Goal: Download file/media

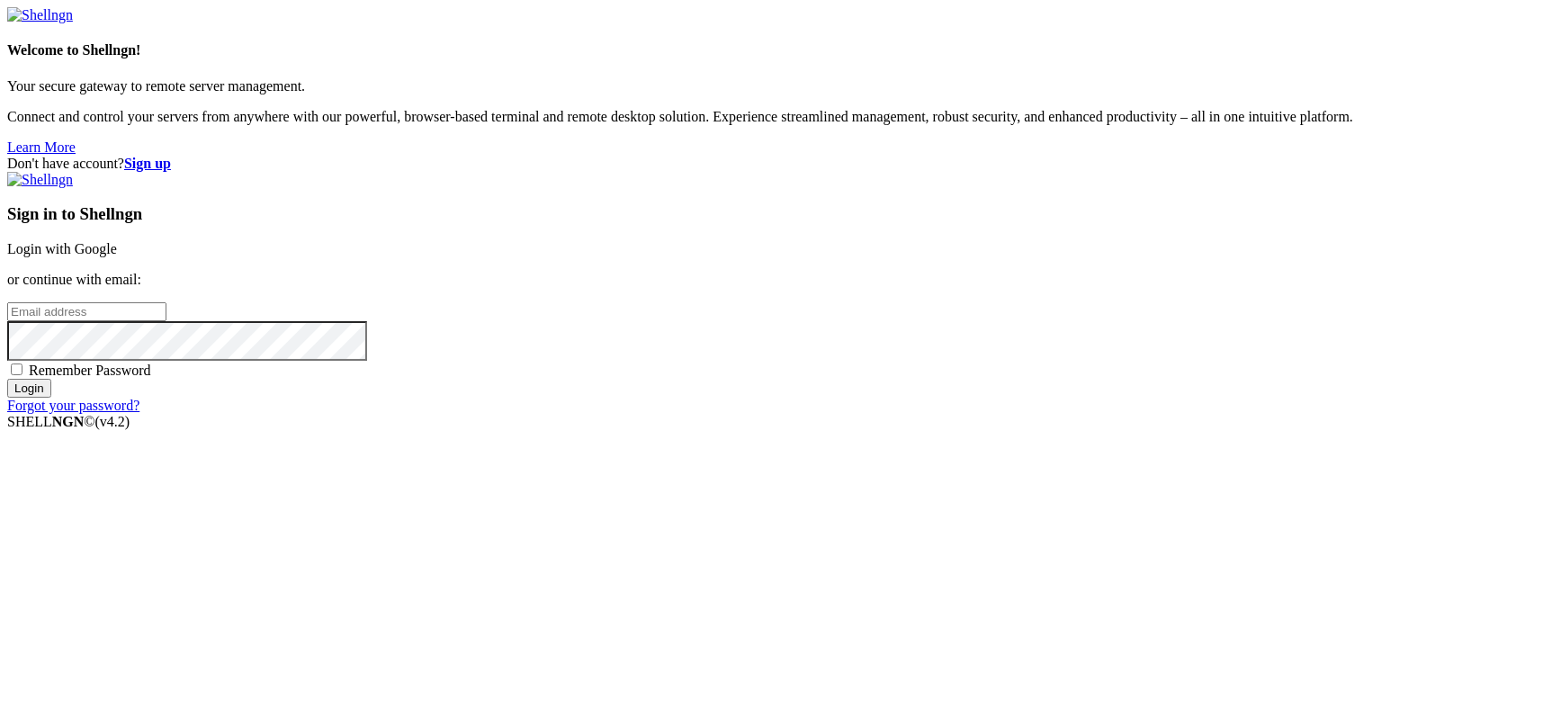
type input "kcs.fa"
click at [1064, 247] on div "Sign in to Shellngn Login with Google or continue with email: kcs.fa Remember P…" at bounding box center [771, 293] width 1529 height 242
click at [117, 256] on link "Login with Google" at bounding box center [62, 248] width 110 height 15
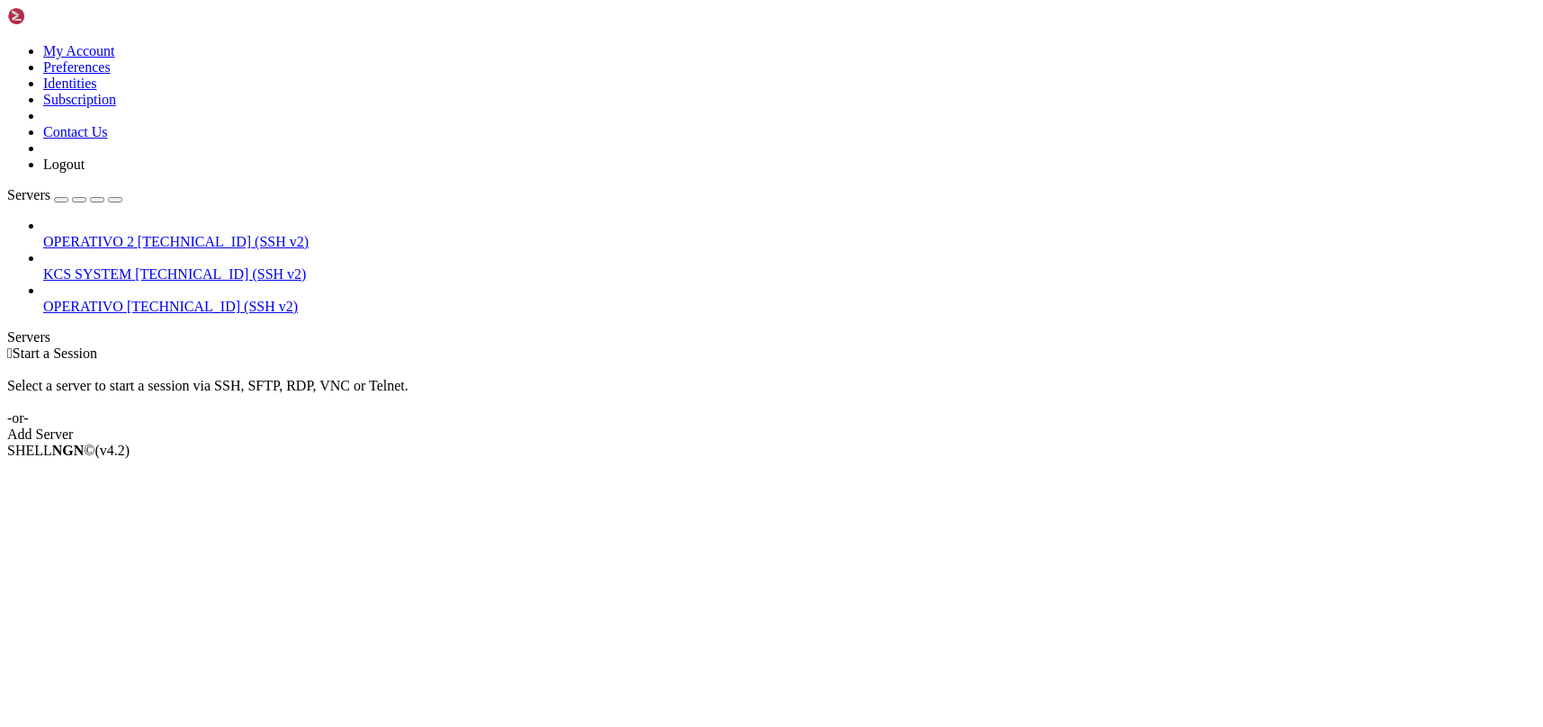
click at [159, 266] on span "[TECHNICAL_ID] (SSH v2)" at bounding box center [220, 273] width 171 height 15
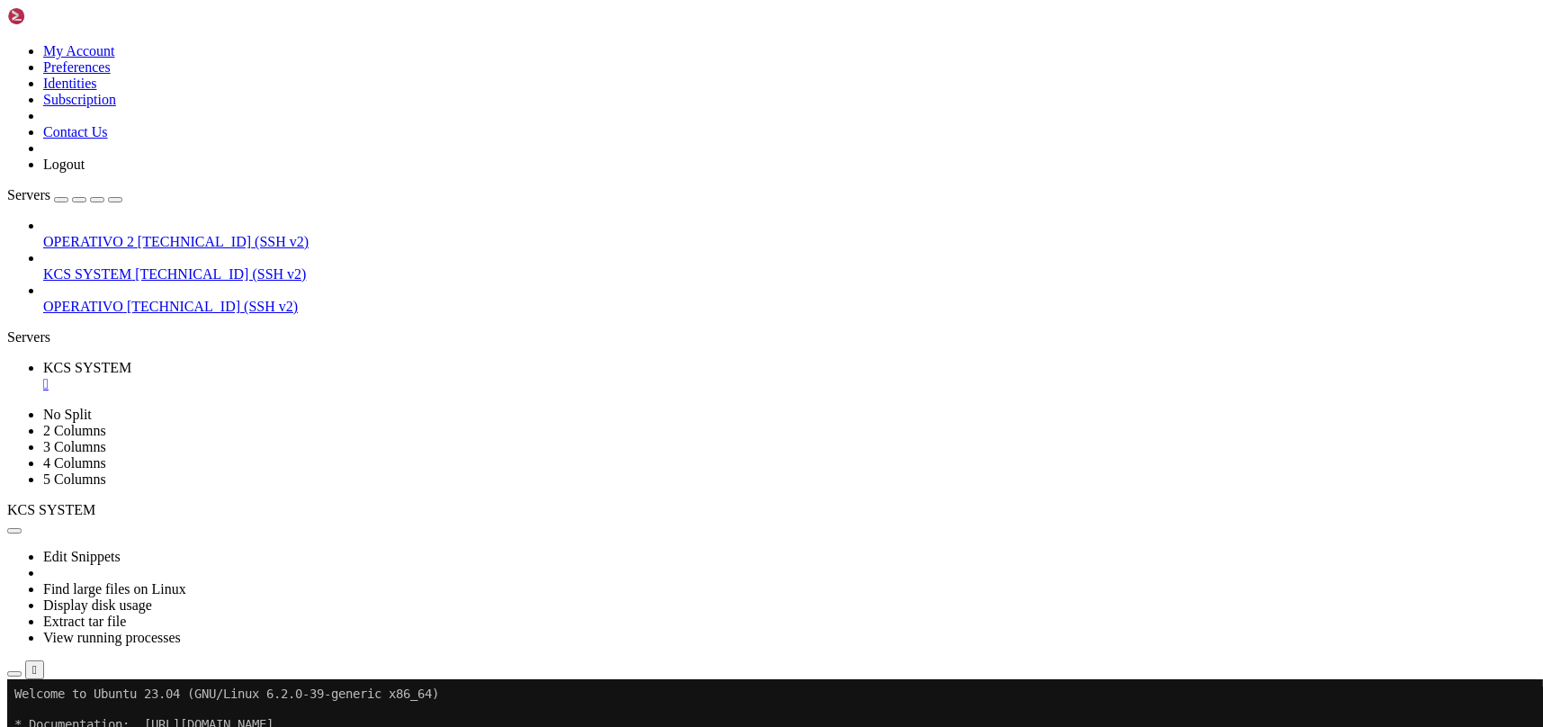
click at [14, 674] on icon "button" at bounding box center [14, 674] width 0 height 0
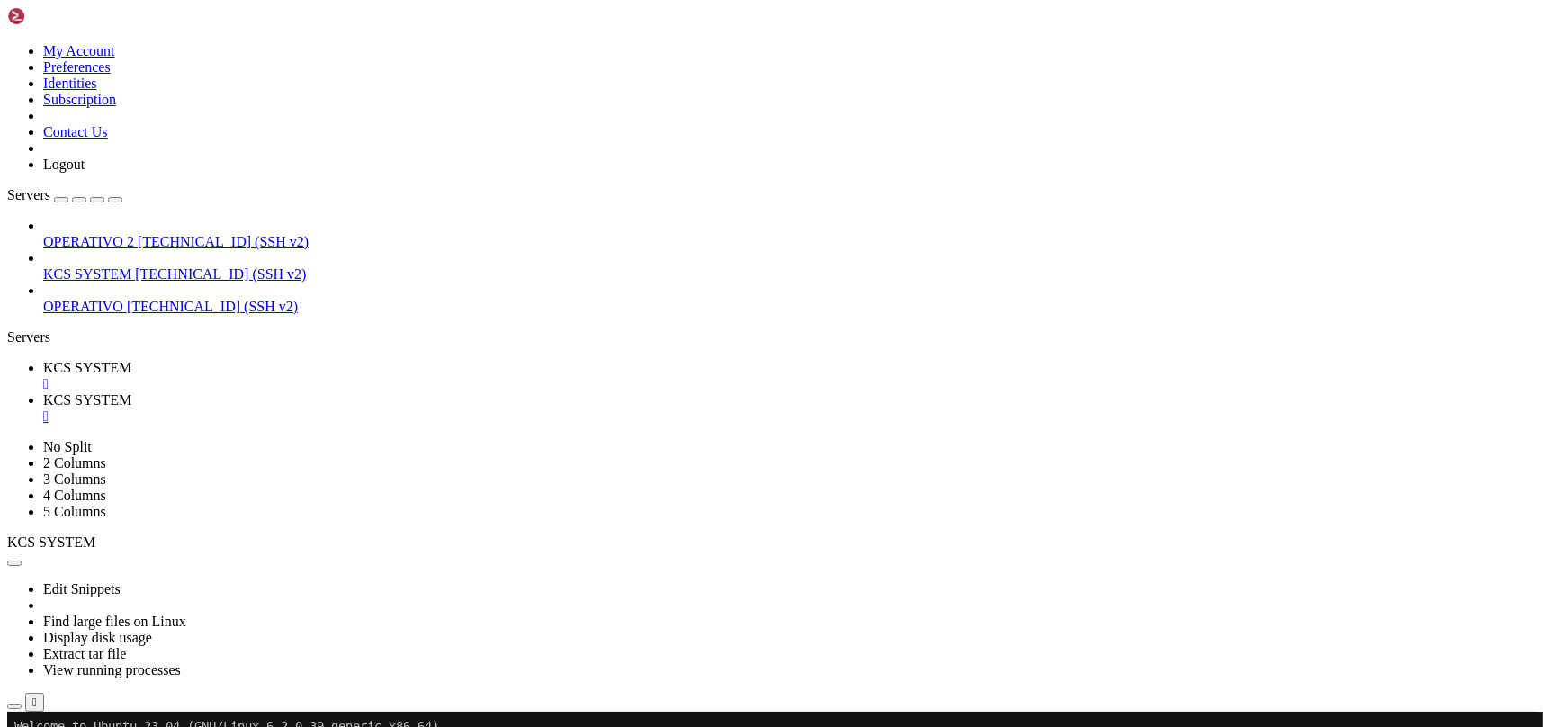
scroll to position [120, 0]
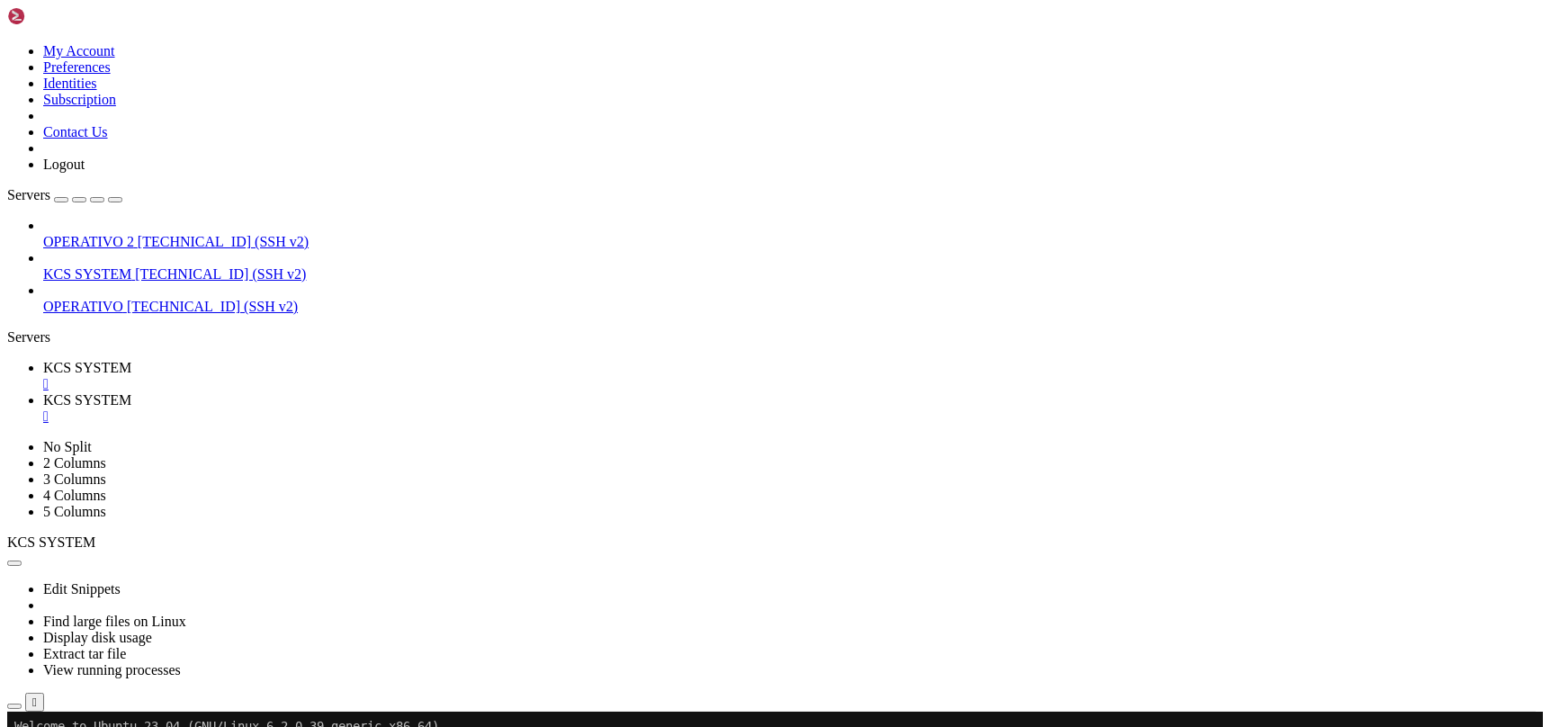
type input "/home/ubuntu/31-app-odoo2/instance"
click at [473, 408] on div "" at bounding box center [789, 416] width 1493 height 16
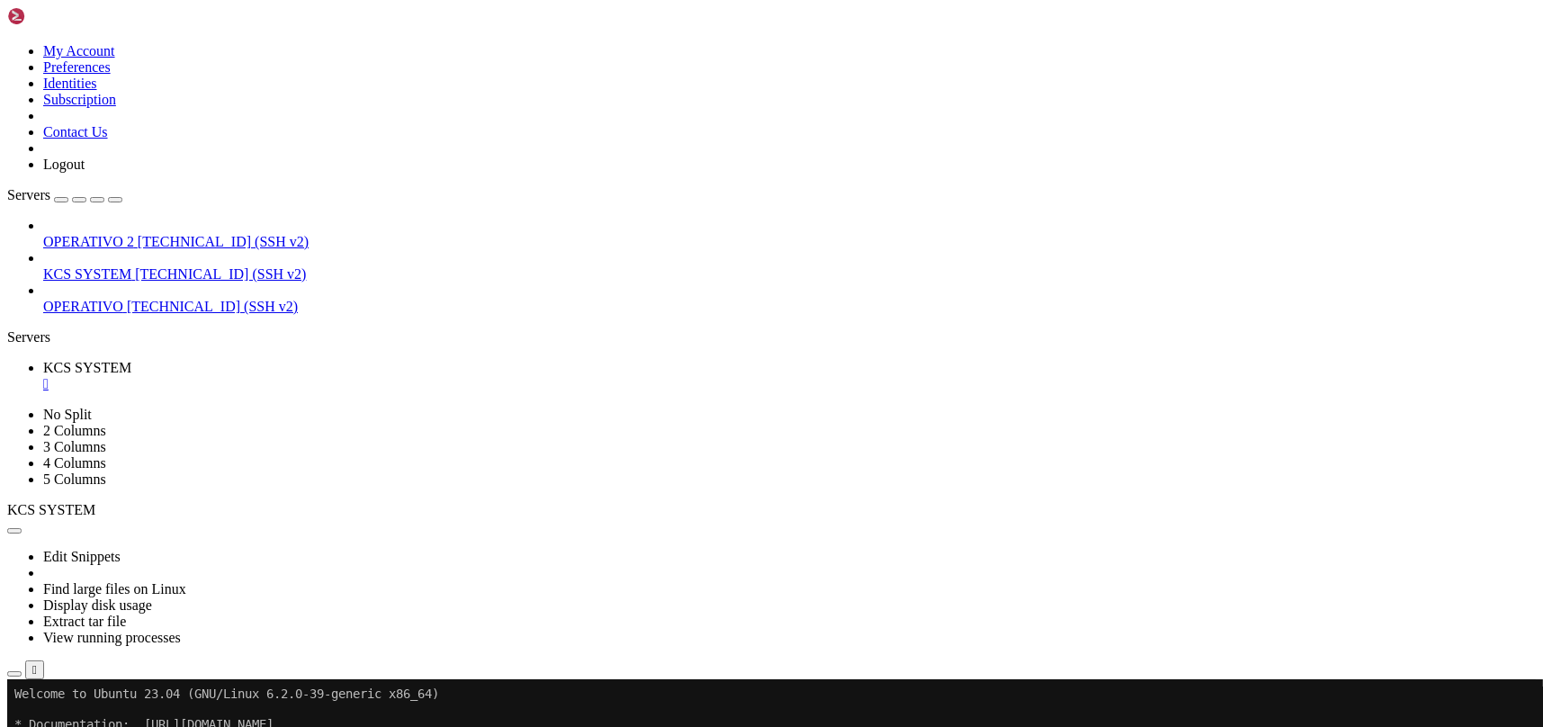
click at [14, 674] on icon "button" at bounding box center [14, 674] width 0 height 0
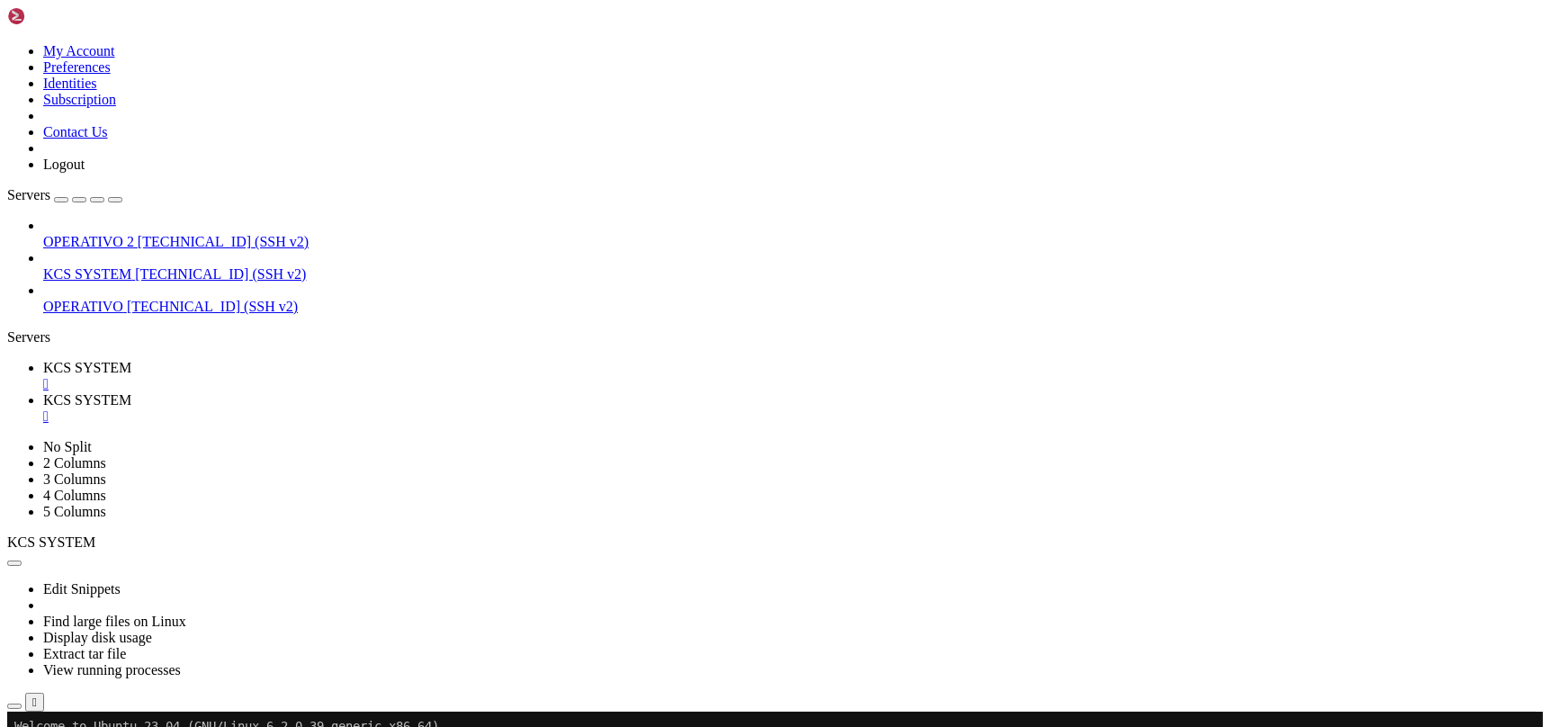
click at [131, 360] on span "KCS SYSTEM" at bounding box center [87, 367] width 88 height 15
click at [393, 392] on link "KCS SYSTEM " at bounding box center [789, 408] width 1493 height 32
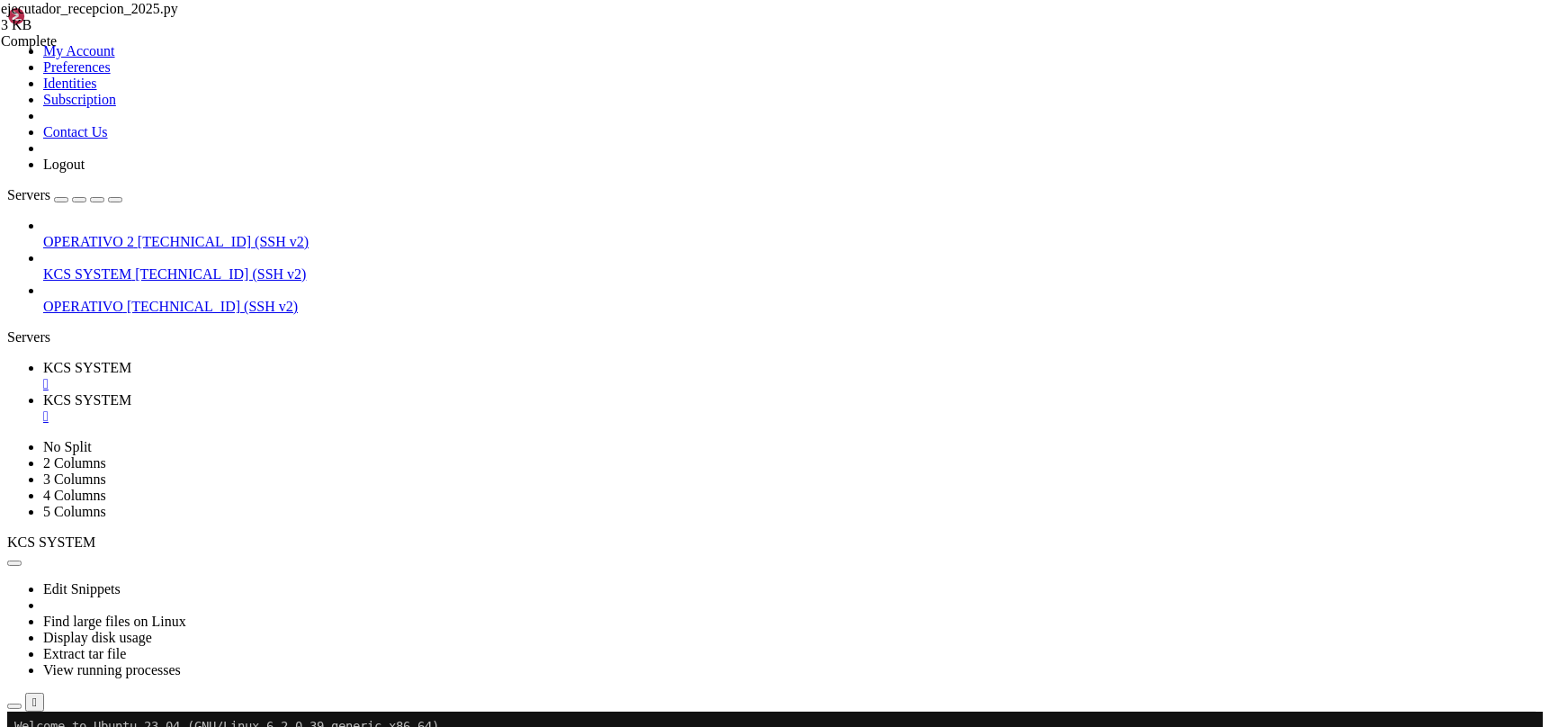
type input "/home/ubuntu/31-app-odoo2/instance"
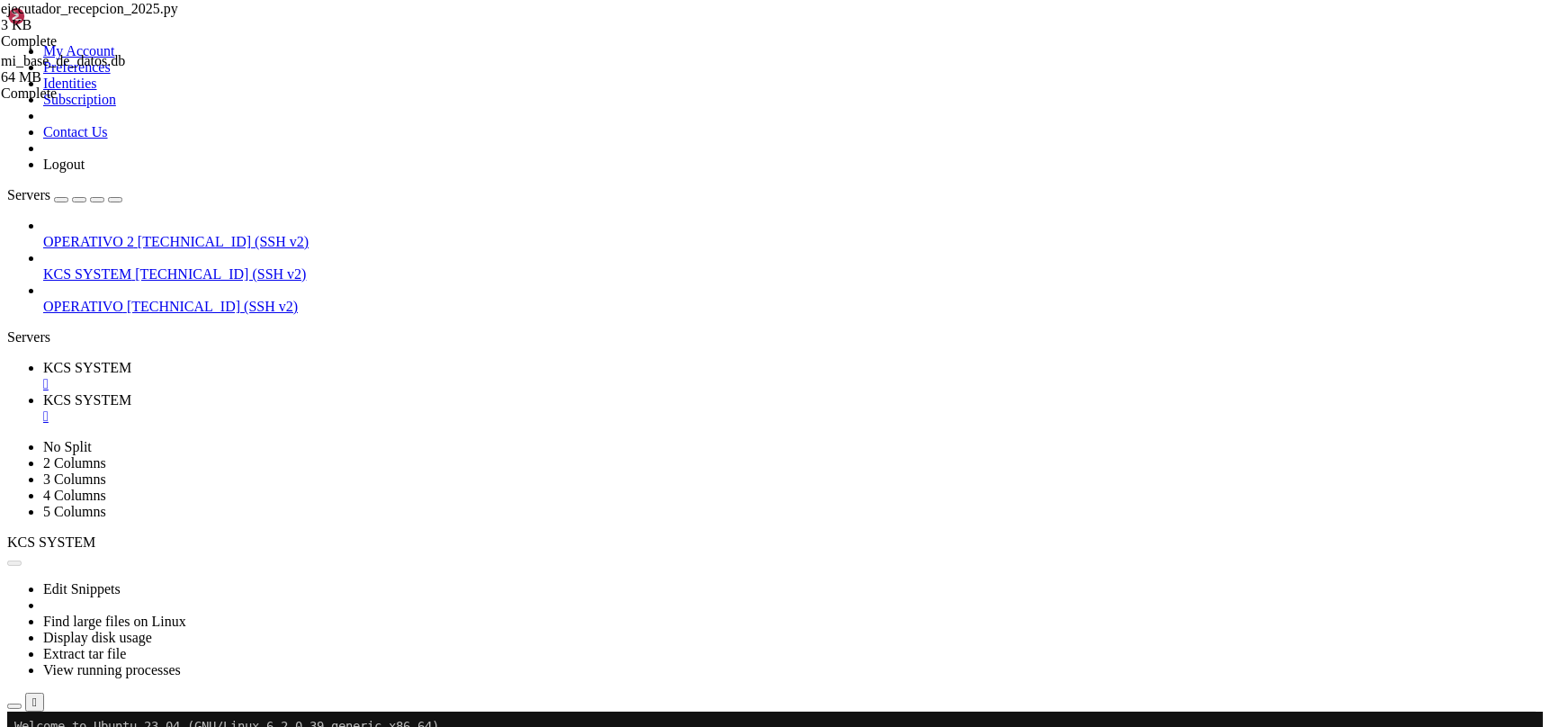
click at [477, 408] on div "" at bounding box center [789, 416] width 1493 height 16
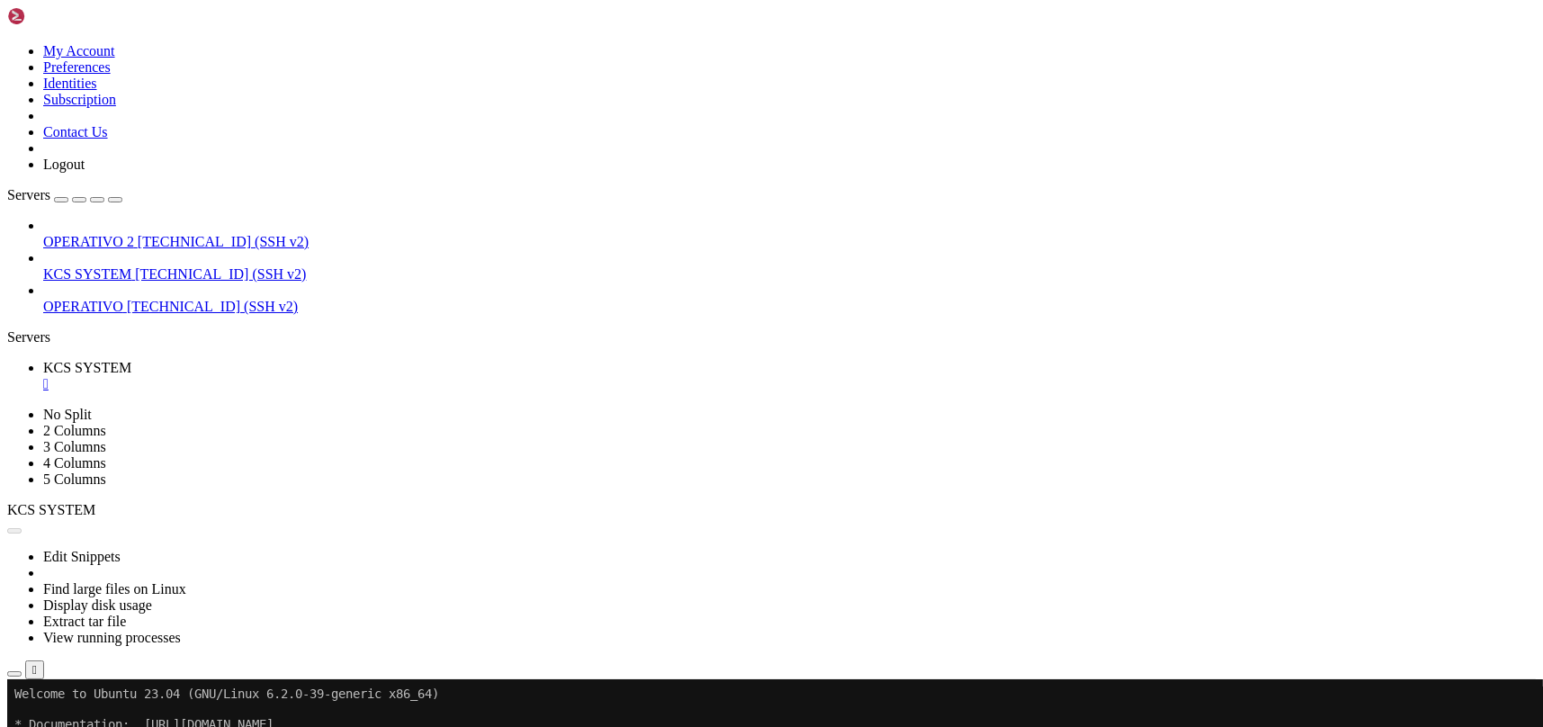
click at [338, 360] on link "KCS SYSTEM " at bounding box center [789, 376] width 1493 height 32
click at [343, 376] on div "" at bounding box center [789, 384] width 1493 height 16
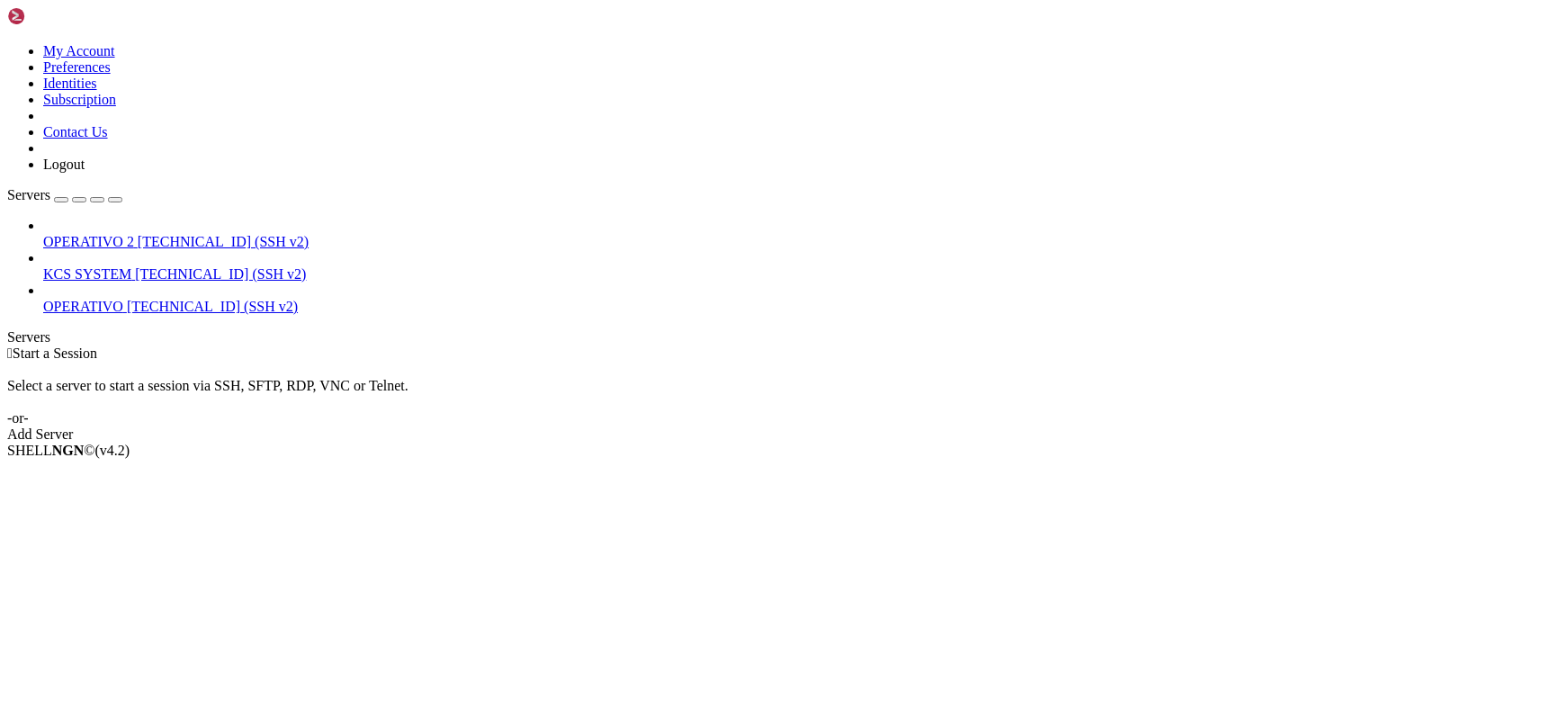
click at [131, 266] on span "KCS SYSTEM" at bounding box center [87, 273] width 88 height 15
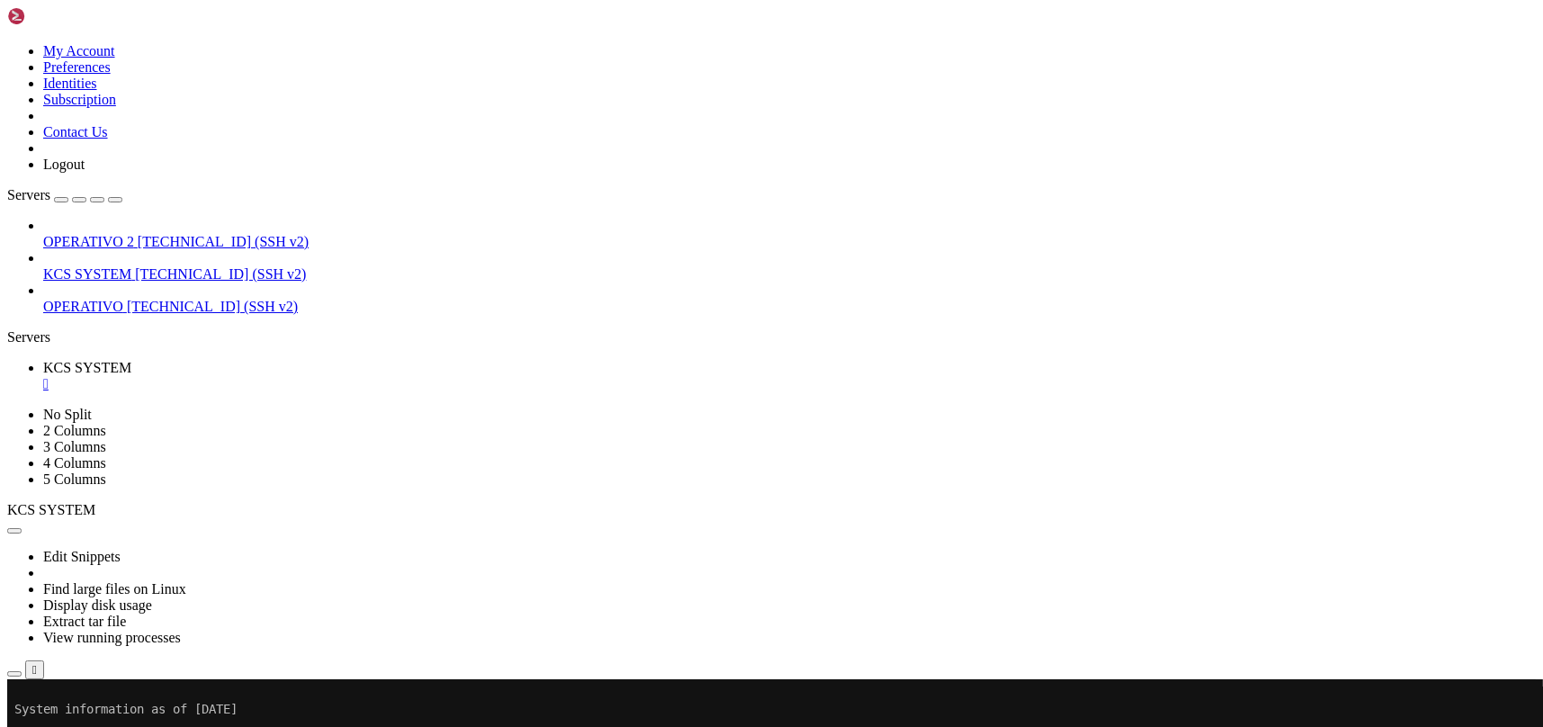
scroll to position [673, 0]
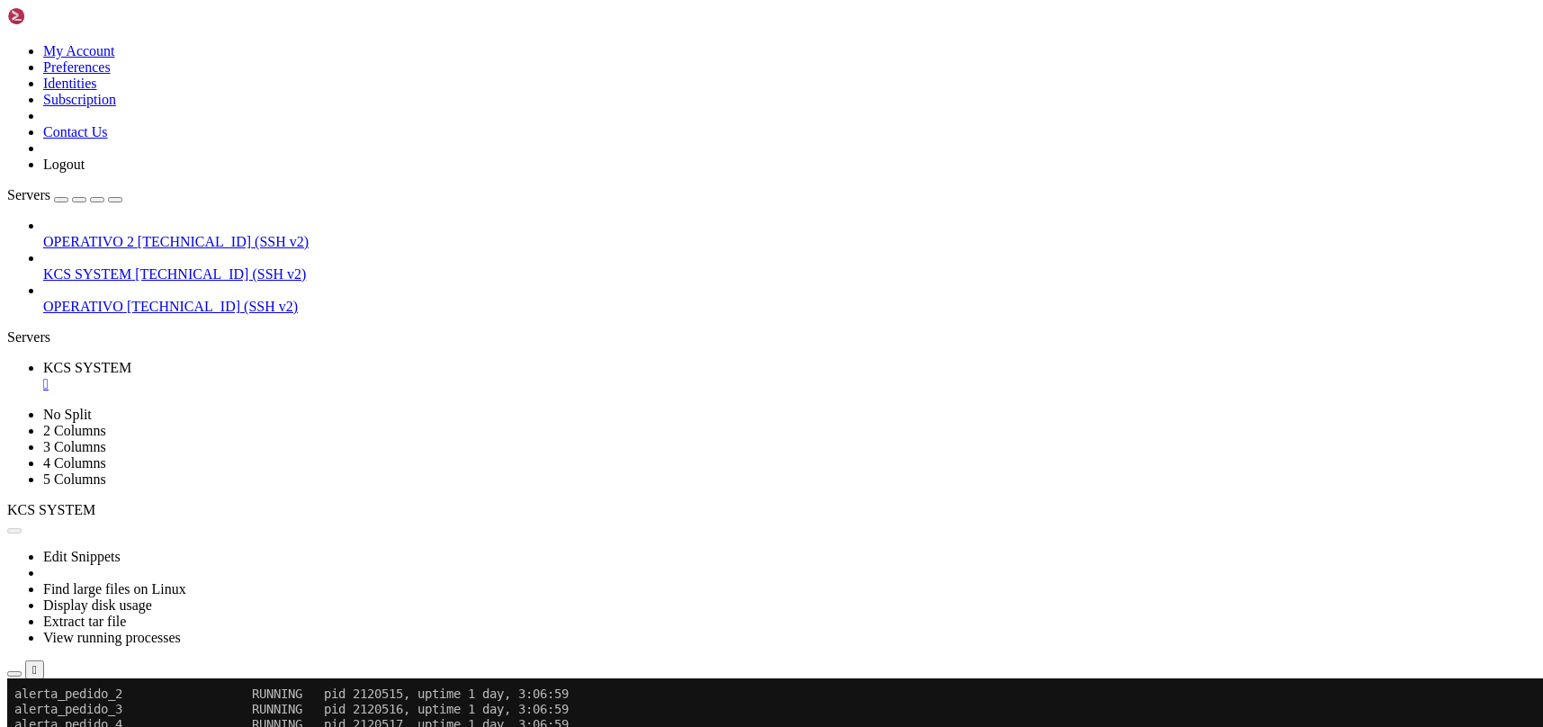
click at [79, 726] on button "Reconnect" at bounding box center [43, 739] width 72 height 19
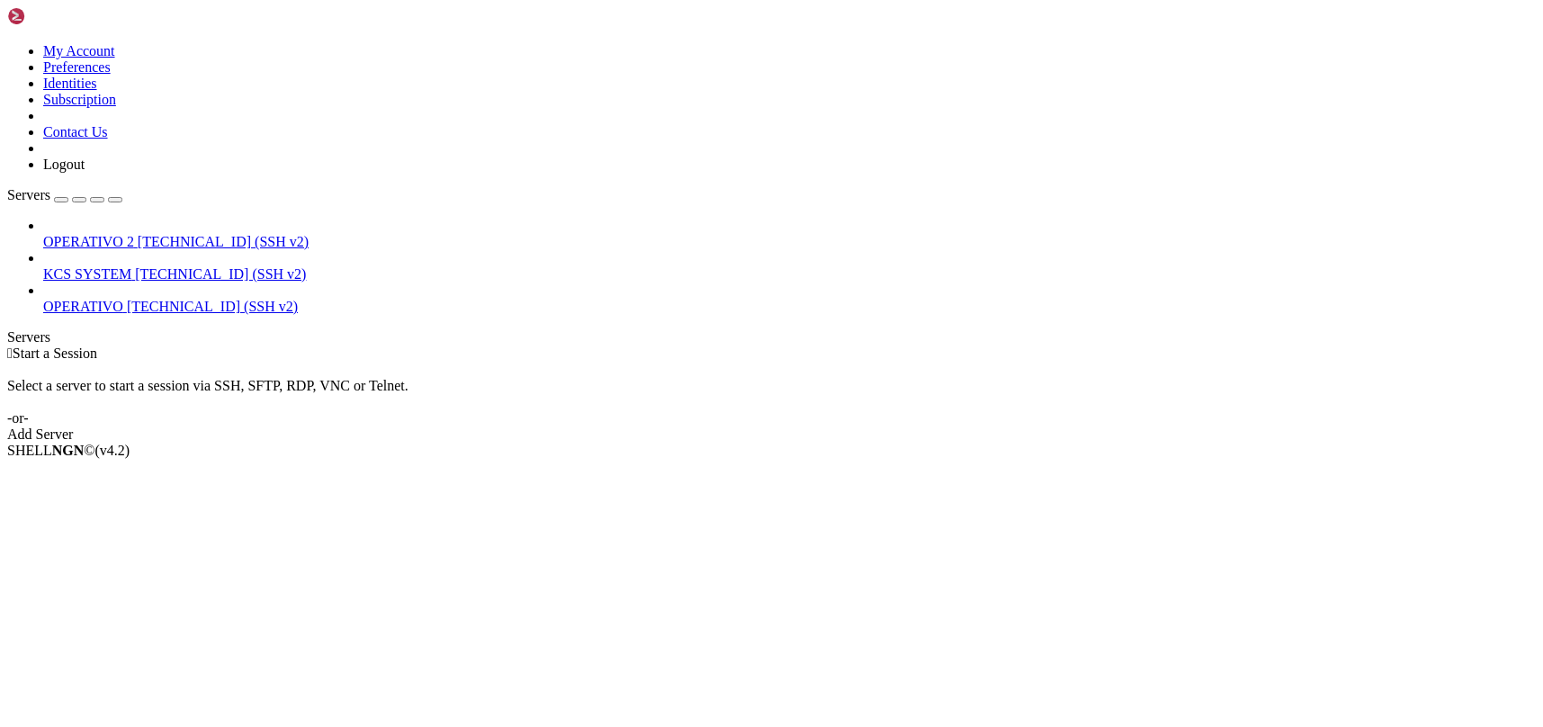
click at [135, 266] on span "[TECHNICAL_ID] (SSH v2)" at bounding box center [220, 273] width 171 height 15
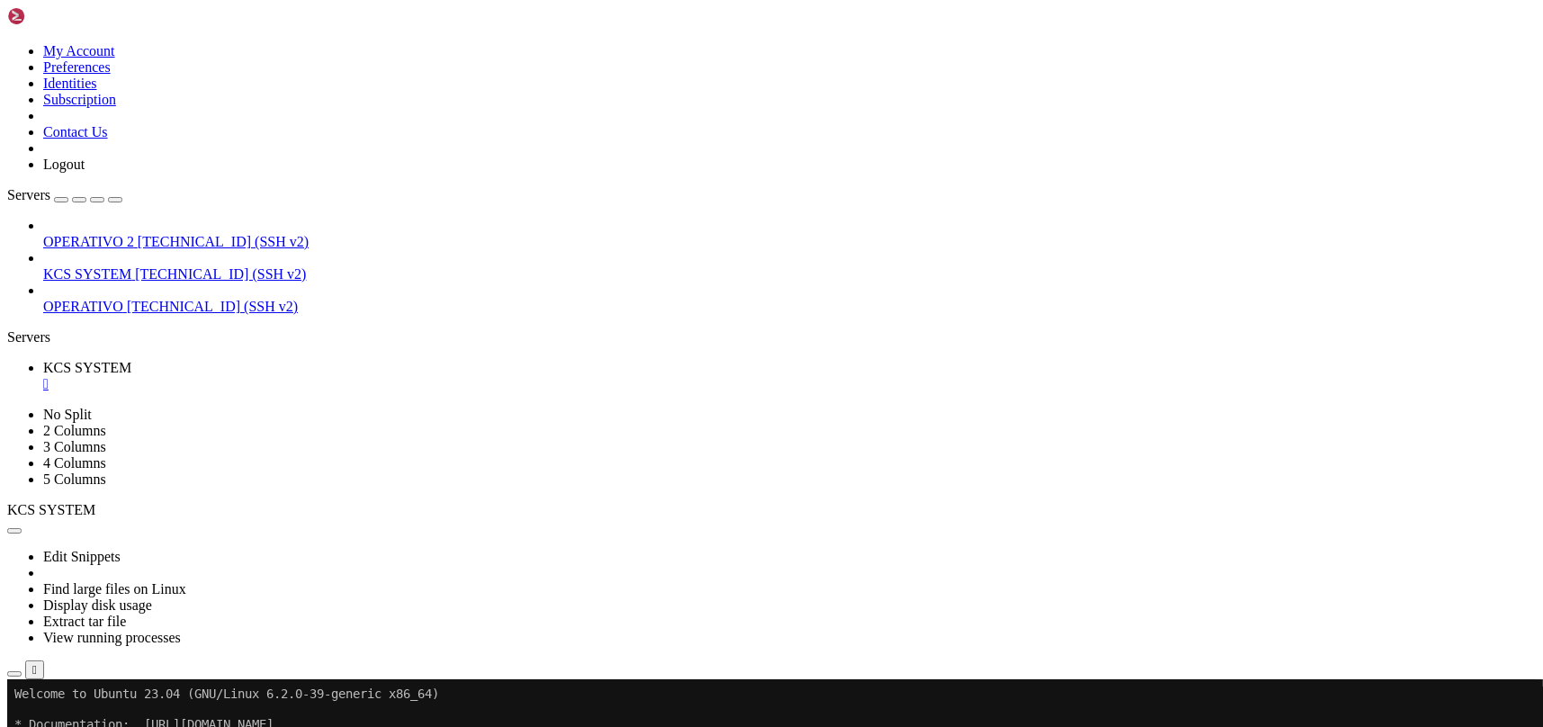
click at [14, 674] on icon "button" at bounding box center [14, 674] width 0 height 0
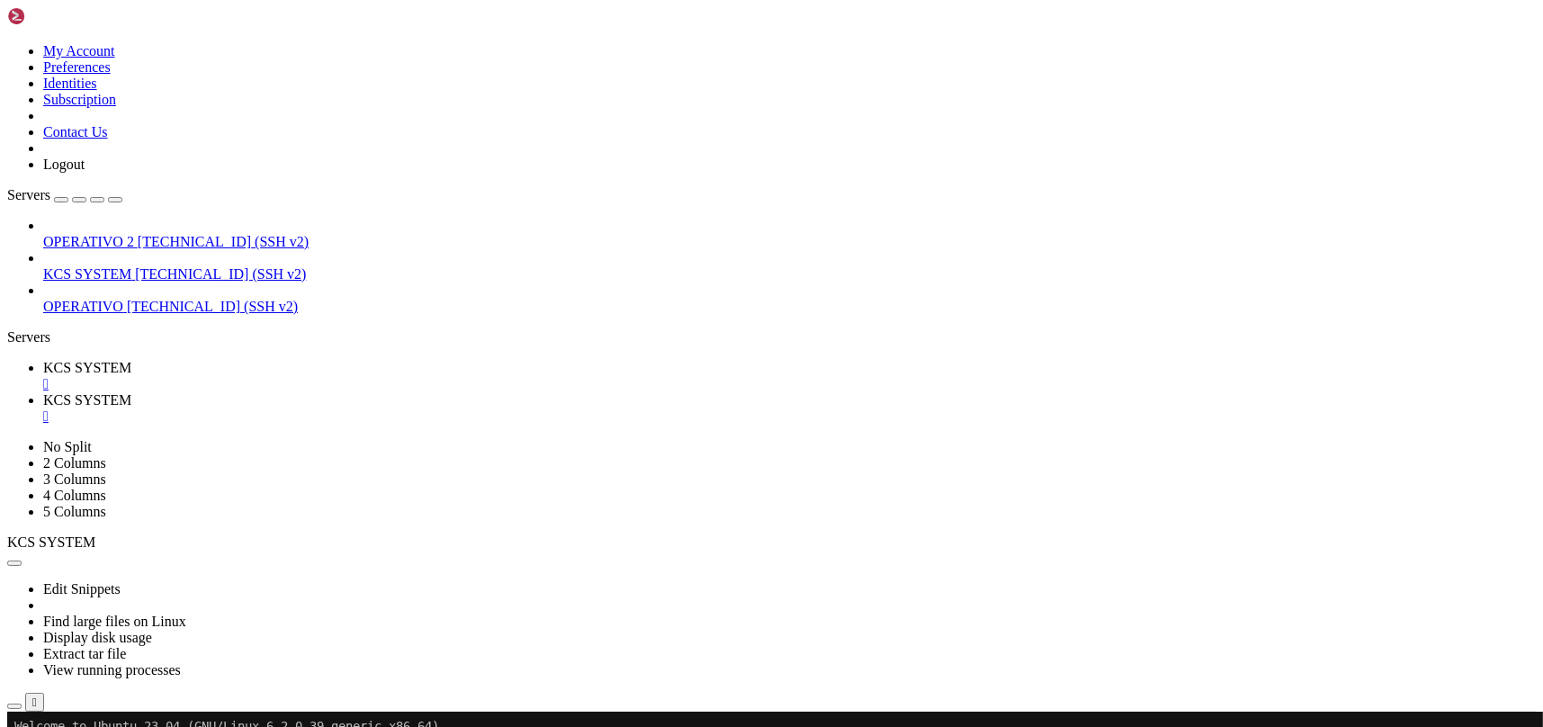
type input "/home/ubuntu/31-app-odoo2/instance"
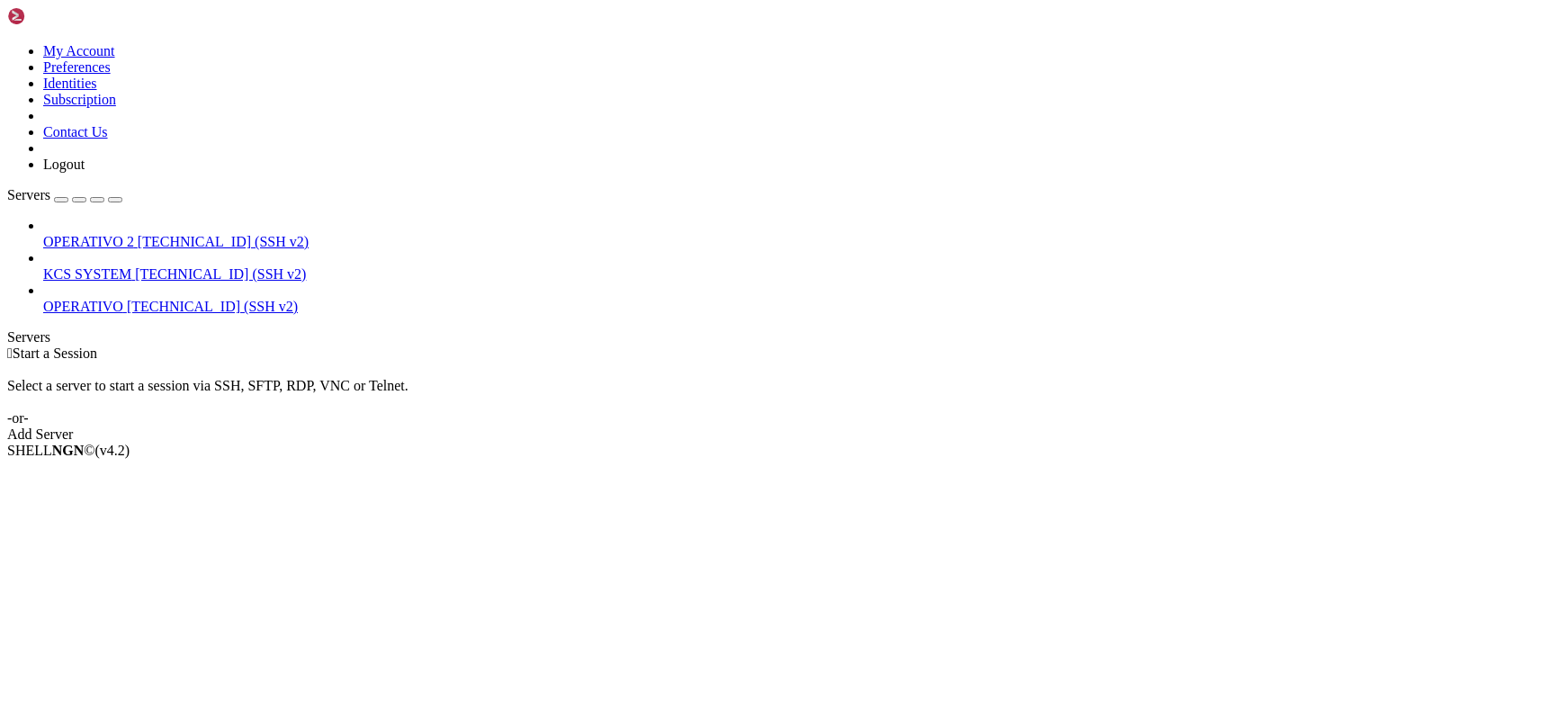
click at [157, 266] on link "KCS SYSTEM [TECHNICAL_ID] (SSH v2)" at bounding box center [789, 274] width 1493 height 16
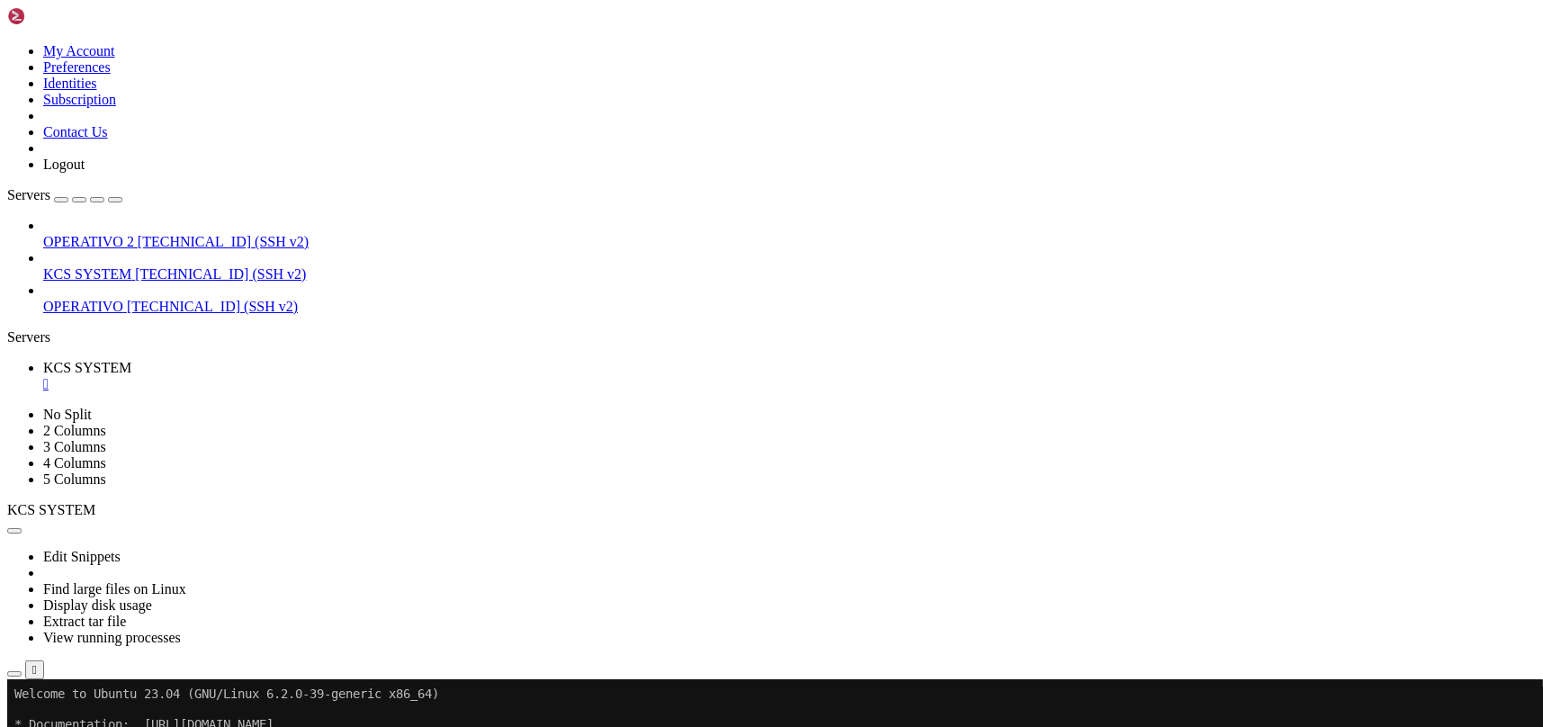
click at [14, 674] on icon "button" at bounding box center [14, 674] width 0 height 0
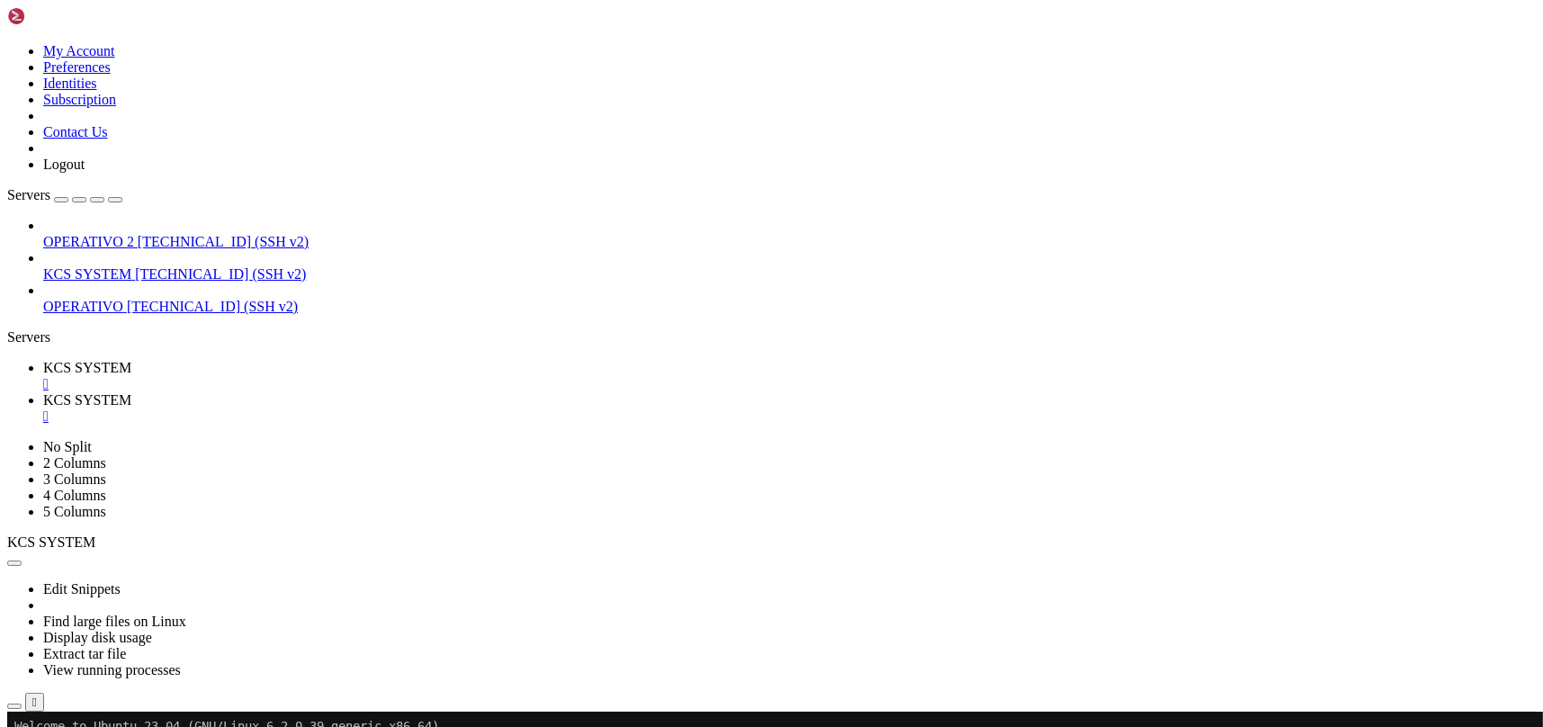
type input "/home/ubuntu/31-app-odoo2/instance"
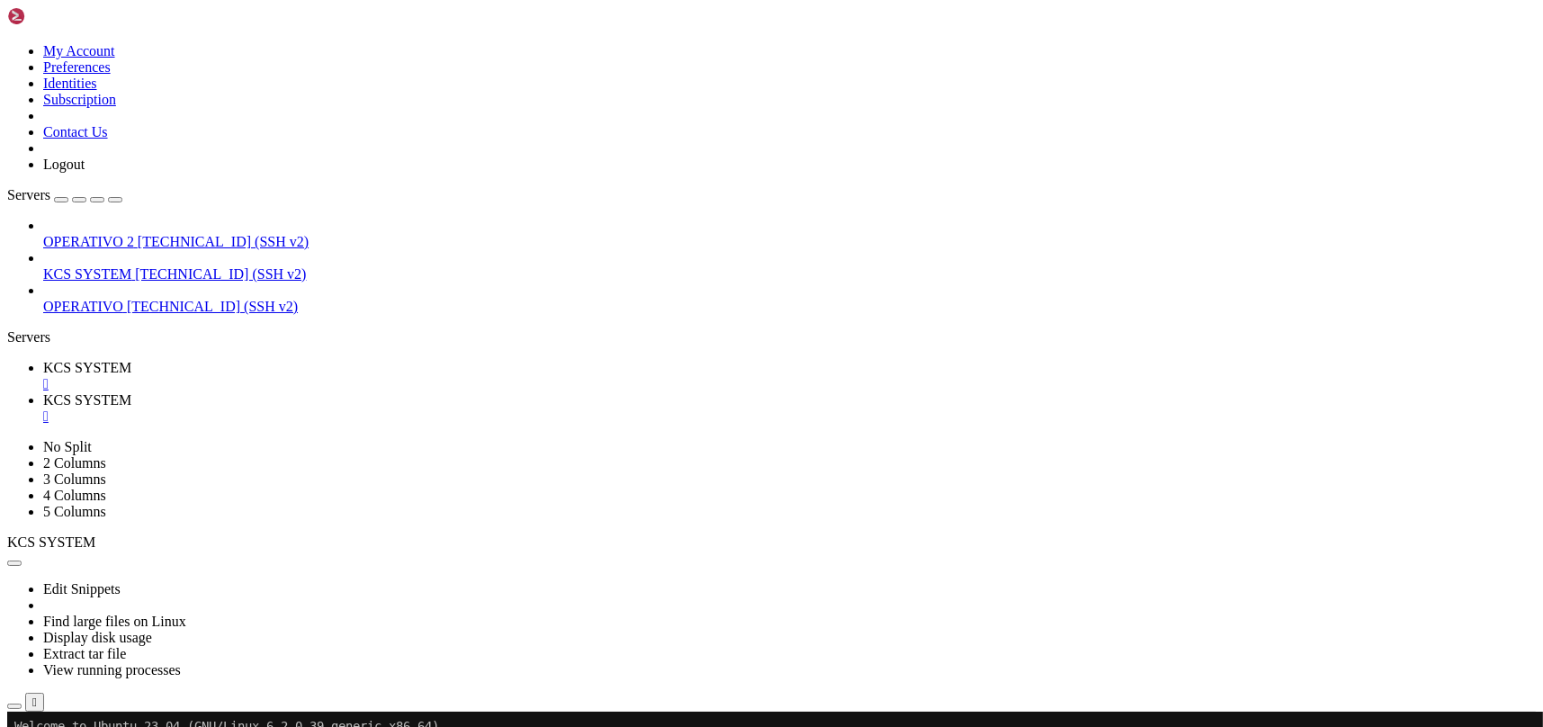
click at [131, 360] on span "KCS SYSTEM" at bounding box center [87, 367] width 88 height 15
click at [131, 392] on span "KCS SYSTEM" at bounding box center [87, 399] width 88 height 15
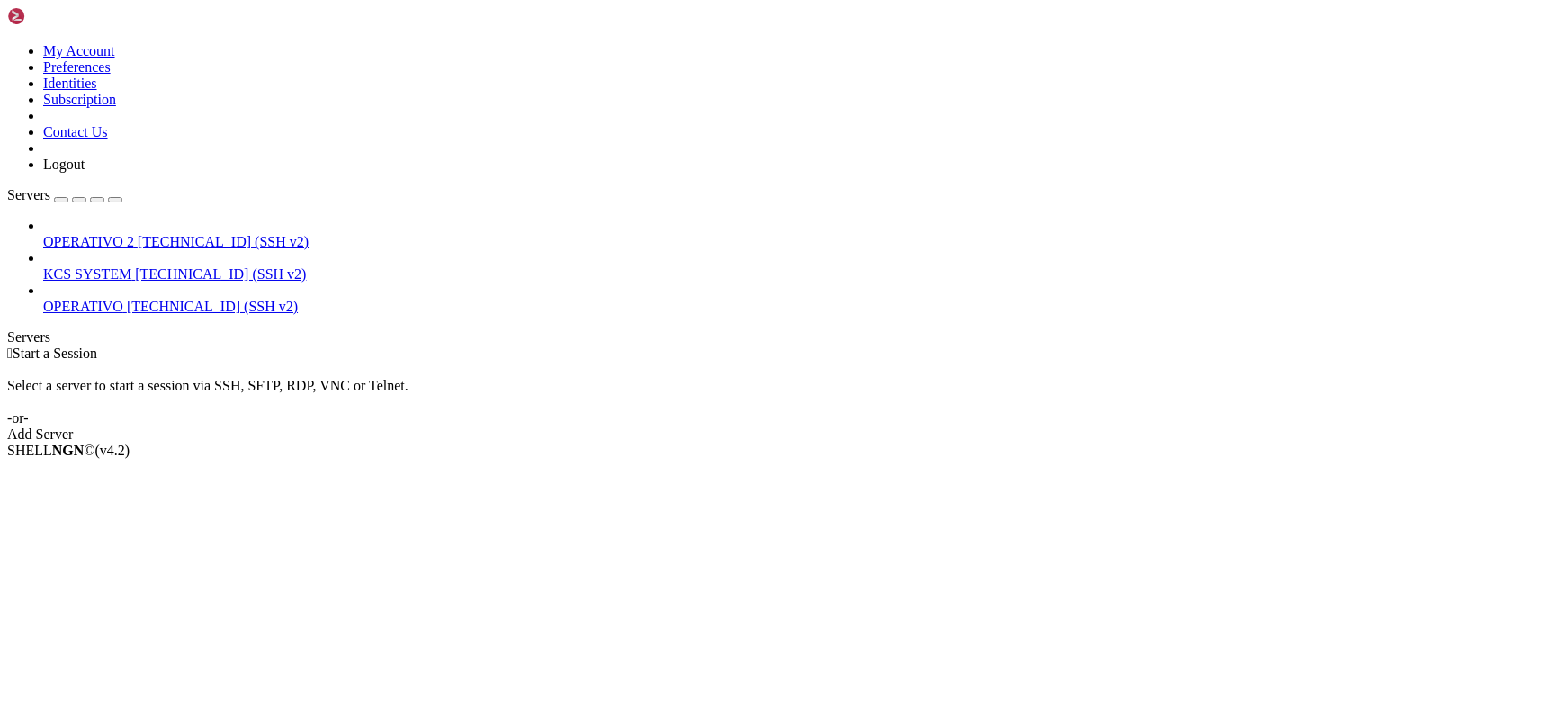
click at [131, 266] on span "KCS SYSTEM" at bounding box center [87, 273] width 88 height 15
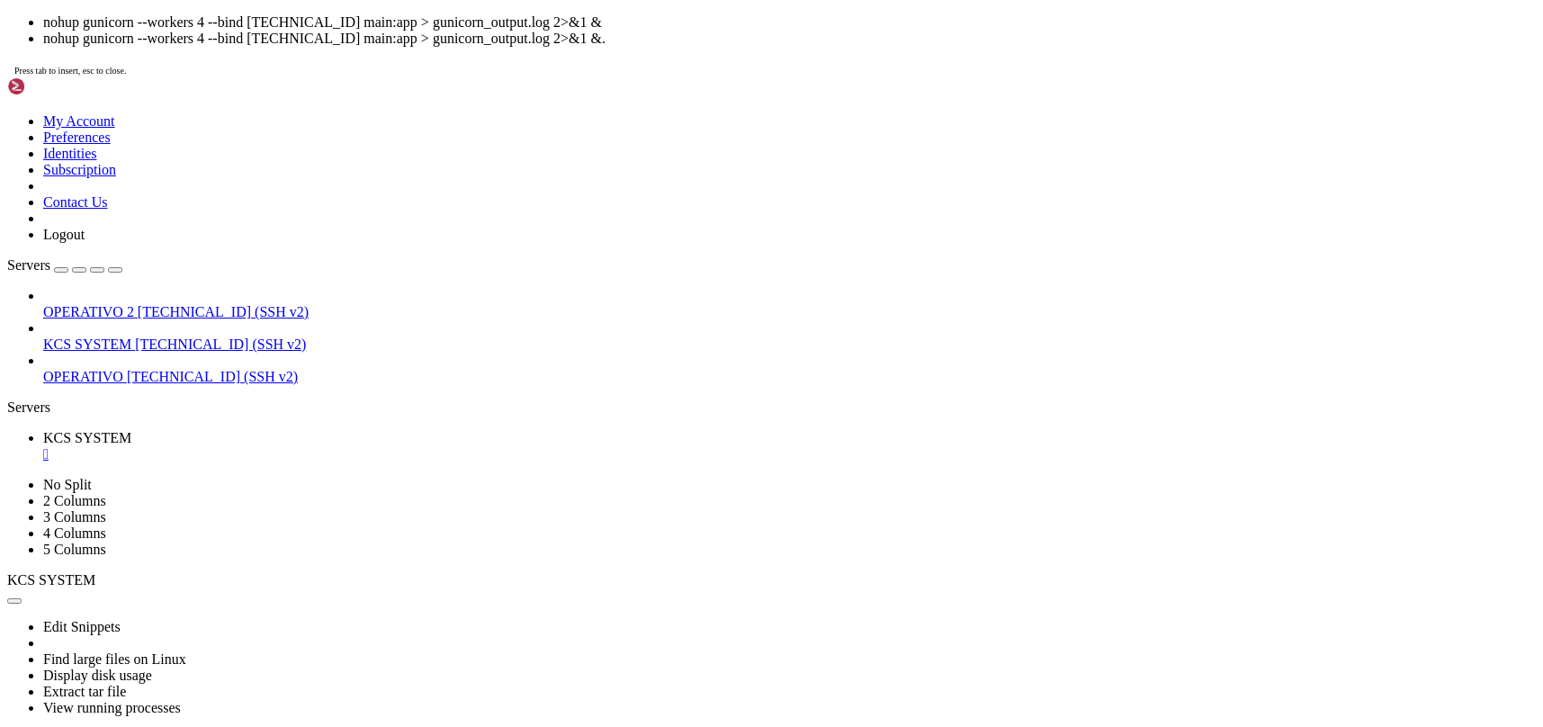
scroll to position [45, 0]
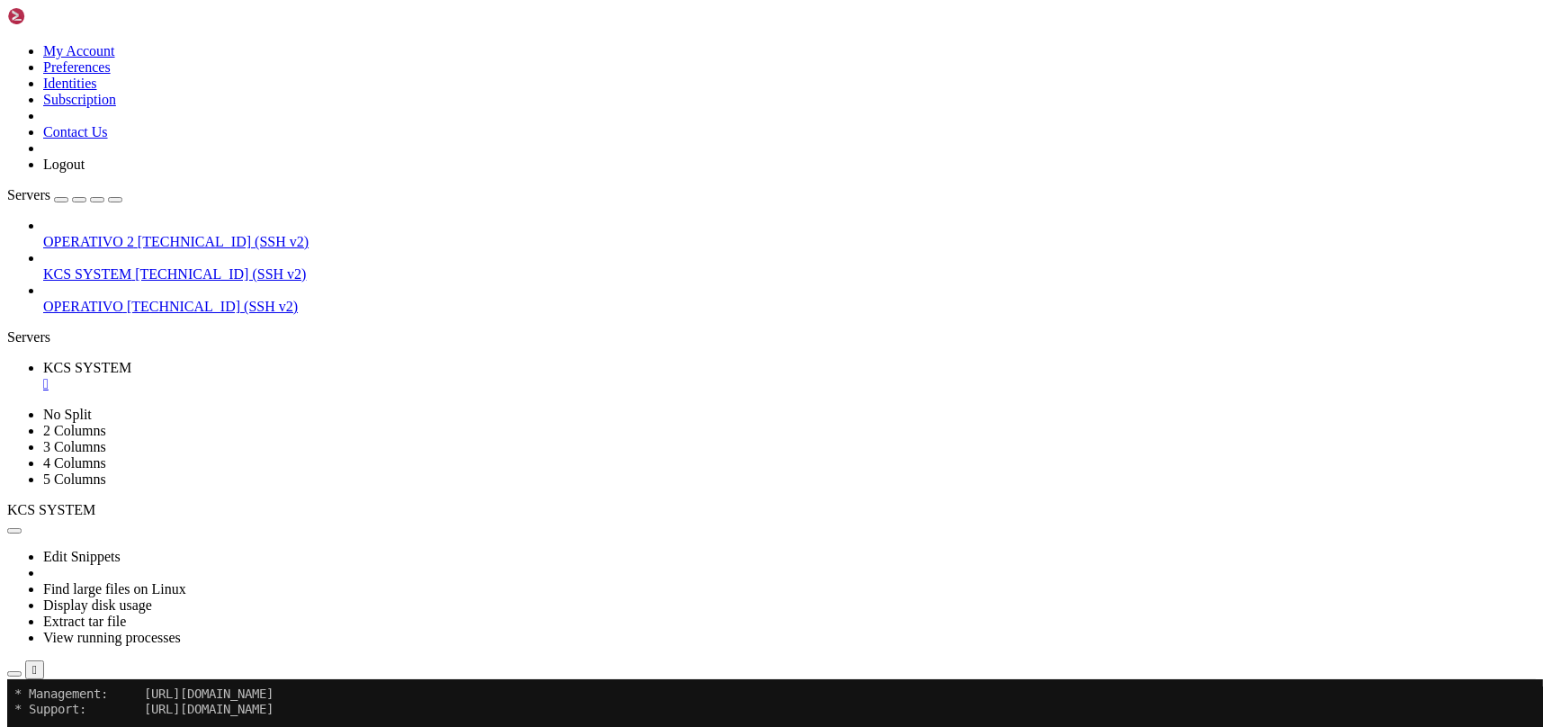
click at [277, 518] on div "Edit Snippets Find large files on Linux Display disk usage Extract tar file Vie…" at bounding box center [771, 598] width 1529 height 161
click at [22, 671] on button "button" at bounding box center [14, 673] width 14 height 5
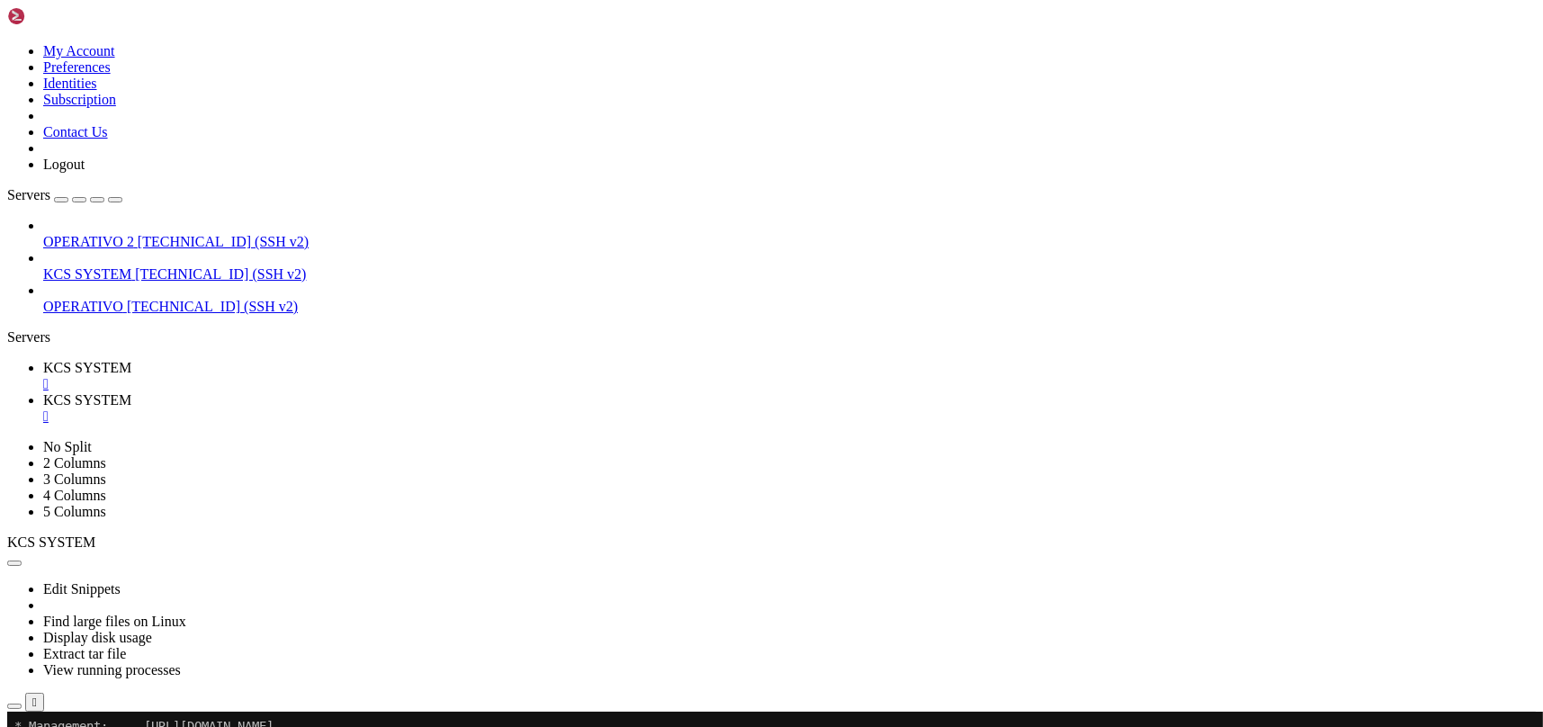
type input "/home/ubuntu"
click at [147, 266] on span "[TECHNICAL_ID] (SSH v2)" at bounding box center [220, 273] width 171 height 15
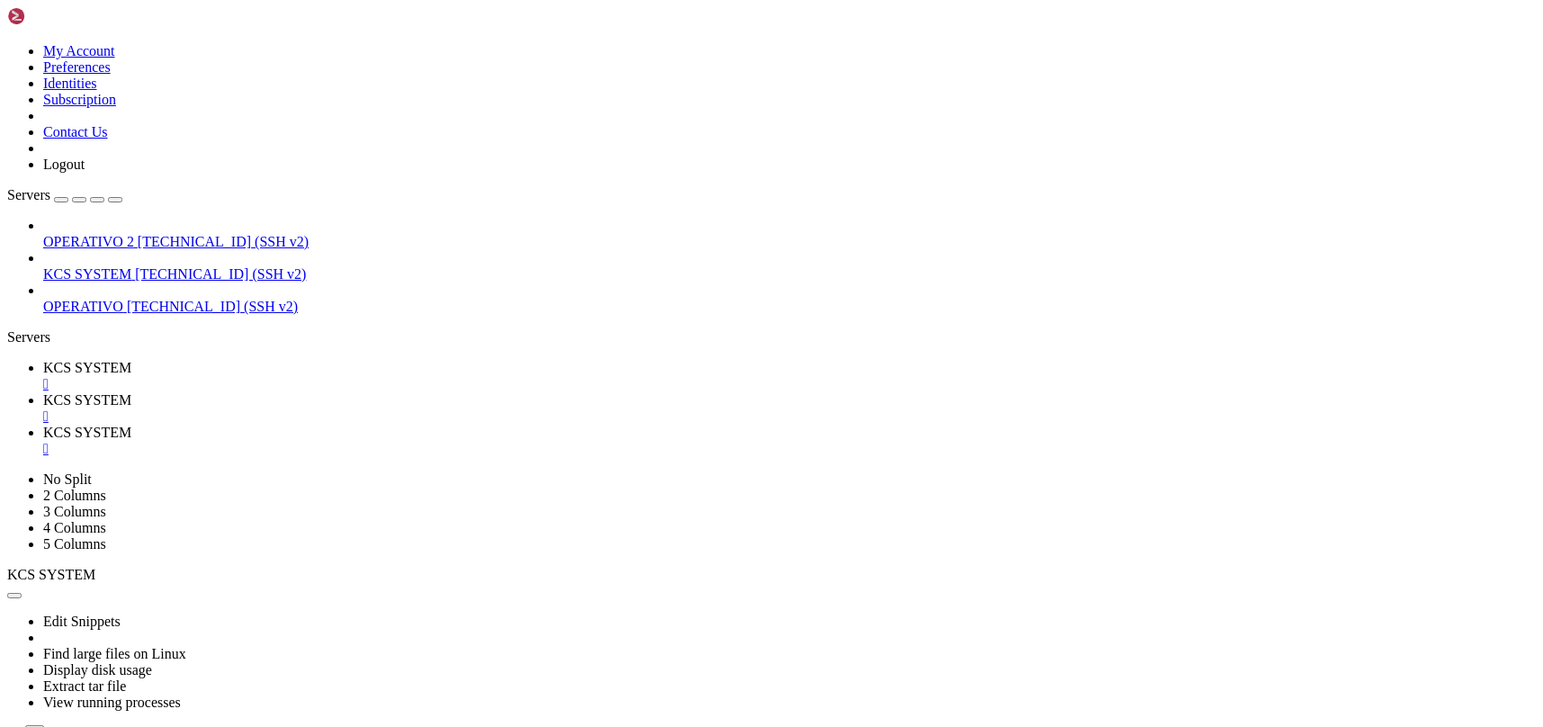
scroll to position [0, 0]
click at [169, 266] on span "[TECHNICAL_ID] (SSH v2)" at bounding box center [220, 273] width 171 height 15
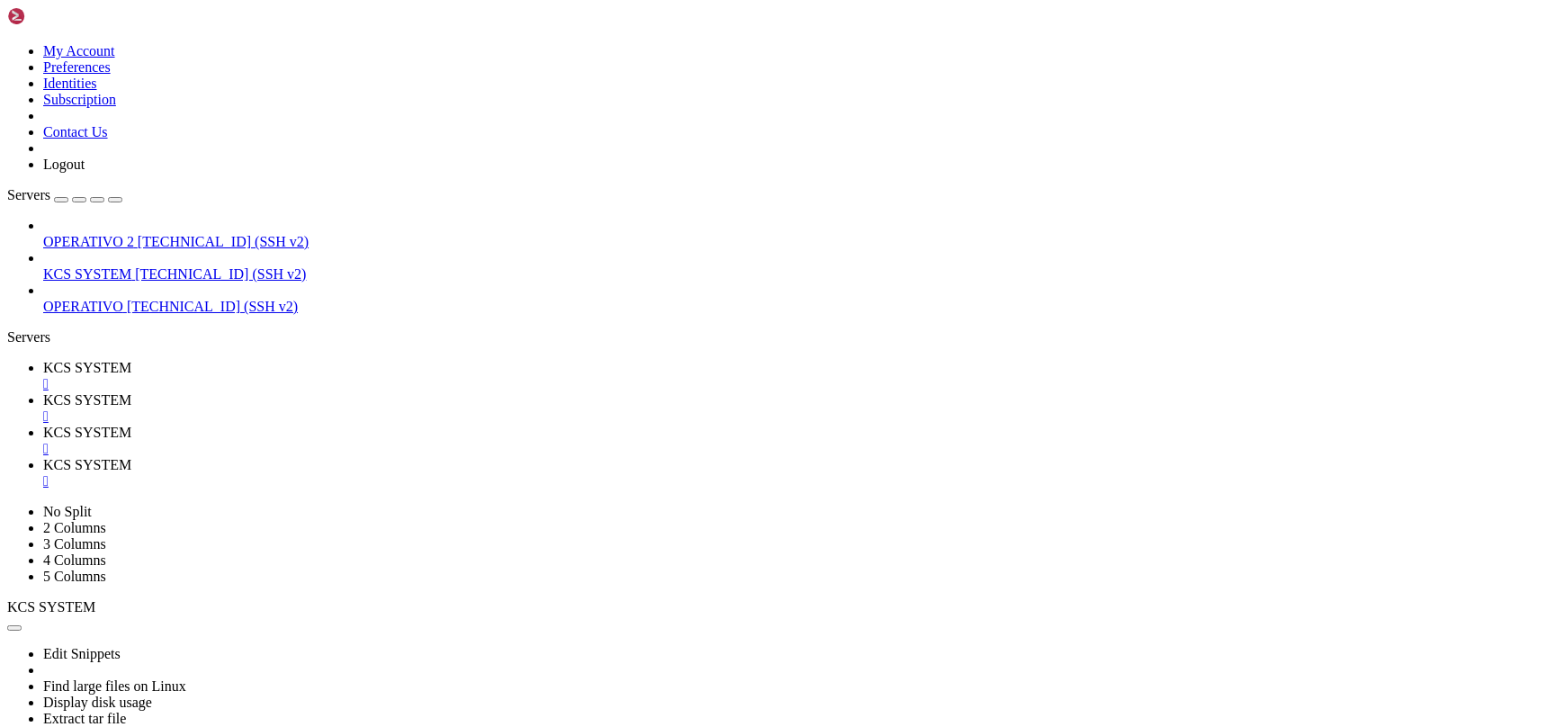
click at [480, 408] on div "" at bounding box center [789, 416] width 1493 height 16
click at [480, 441] on div "" at bounding box center [789, 449] width 1493 height 16
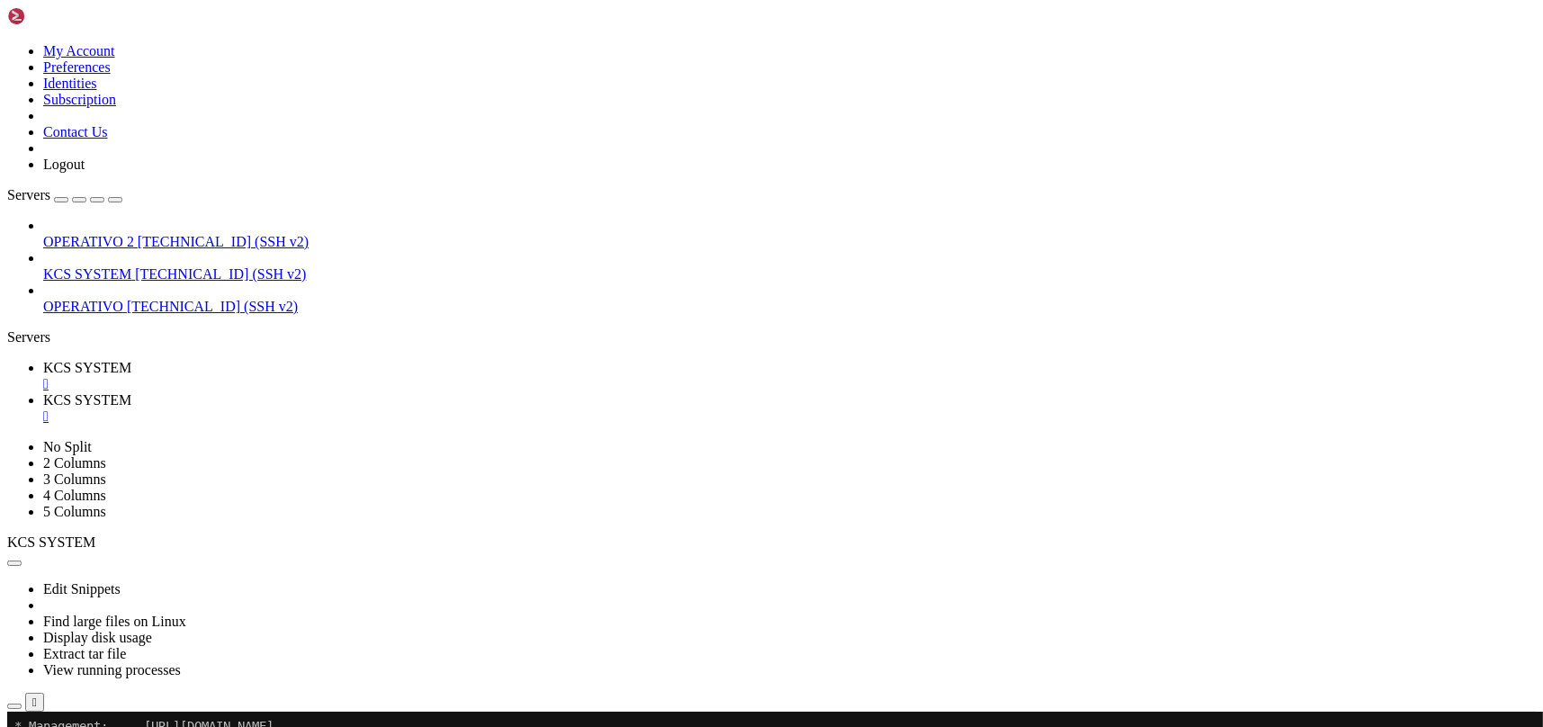
click at [480, 408] on div "" at bounding box center [789, 416] width 1493 height 16
click at [480, 360] on ul "KCS SYSTEM  KCS SYSTEM " at bounding box center [771, 392] width 1529 height 65
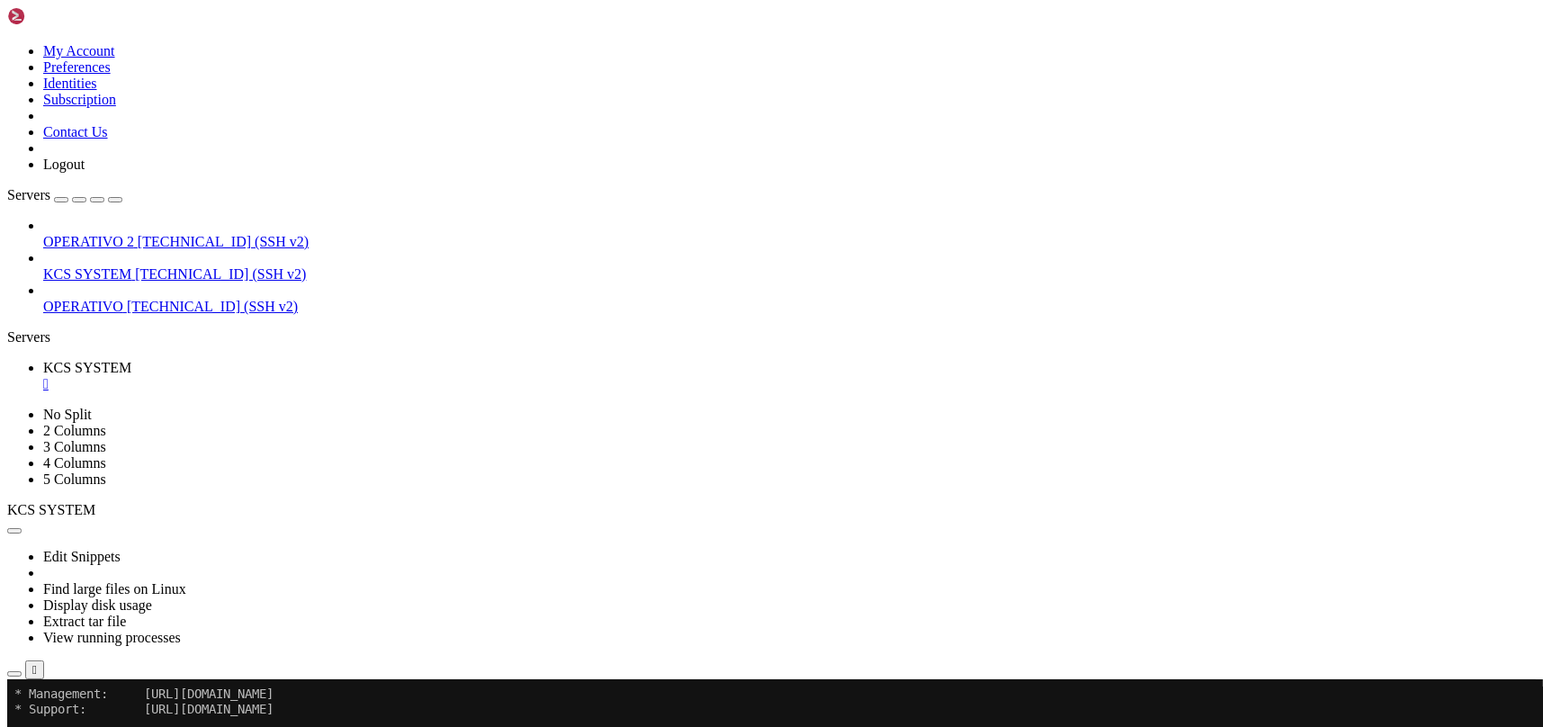
click at [14, 674] on icon "button" at bounding box center [14, 674] width 0 height 0
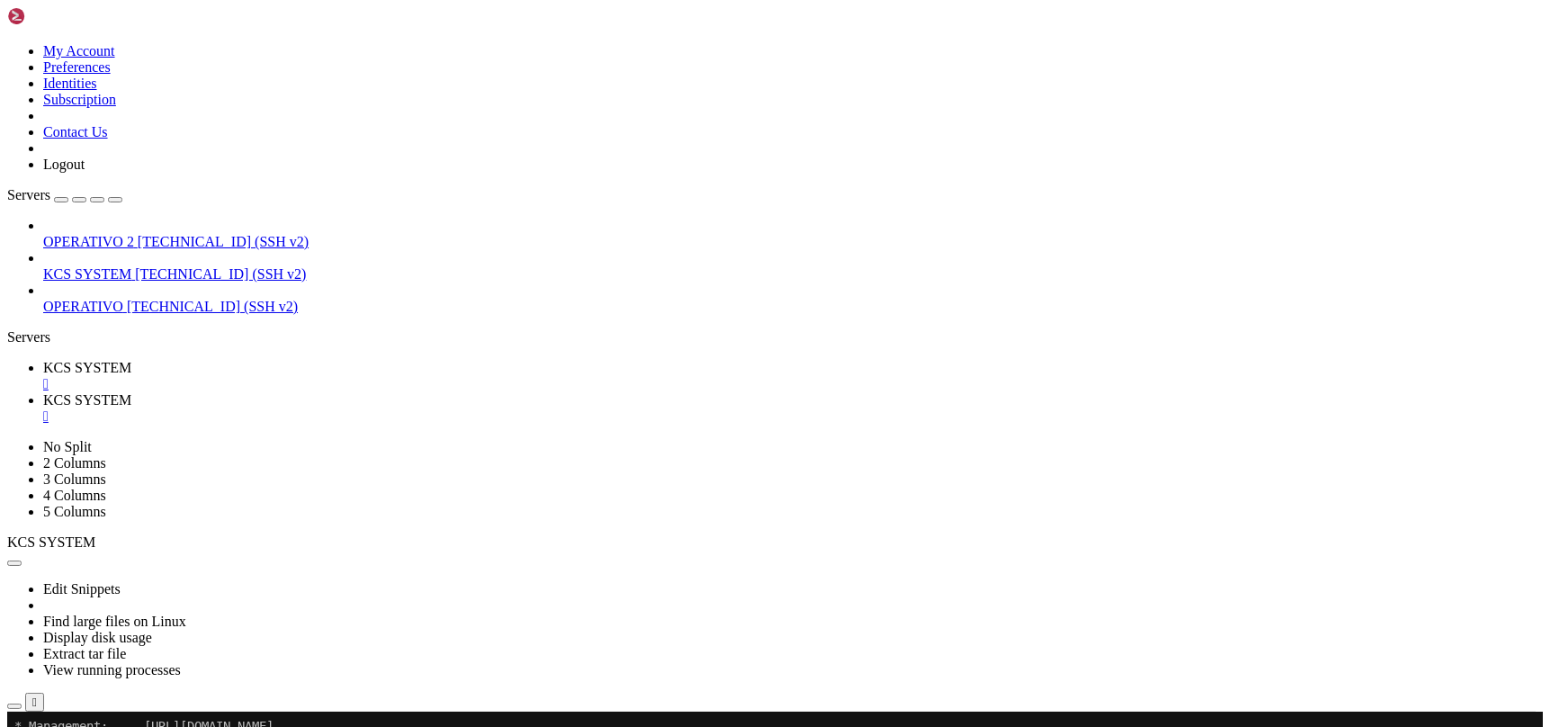
type input "/home/ubuntu/31-app-odoo2/instance"
